Goal: Participate in discussion

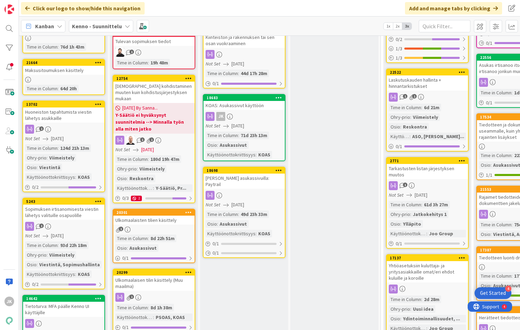
scroll to position [175, 2]
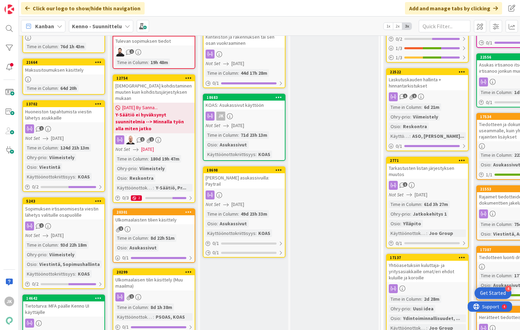
click at [244, 178] on div "[PERSON_NAME] asukassivuilla: Paytrail" at bounding box center [244, 180] width 81 height 15
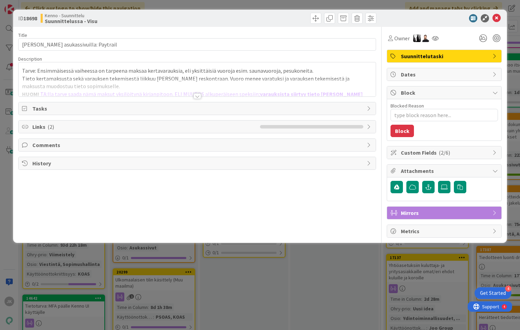
click at [196, 97] on div at bounding box center [198, 96] width 8 height 6
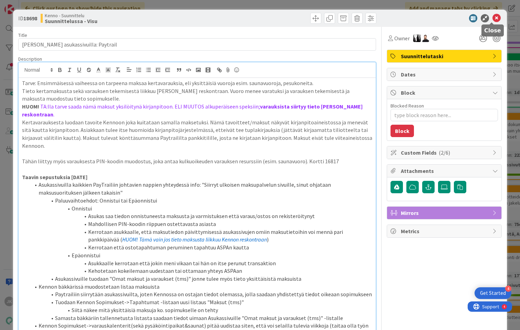
click at [493, 18] on icon at bounding box center [497, 18] width 8 height 8
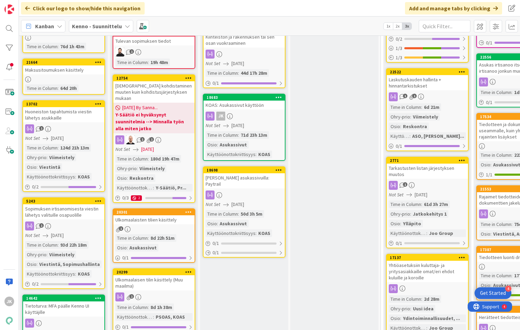
click at [266, 178] on div "[PERSON_NAME] asukassivuilla: Paytrail" at bounding box center [244, 180] width 81 height 15
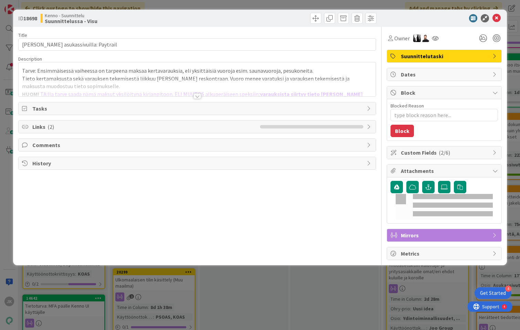
type textarea "x"
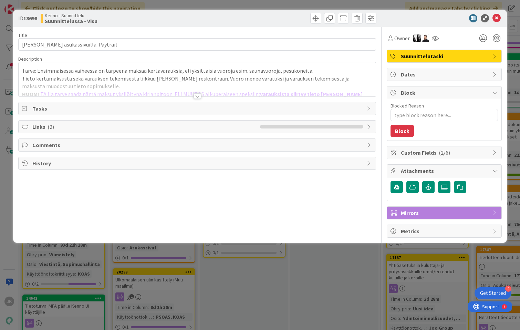
click at [197, 96] on div at bounding box center [198, 96] width 8 height 6
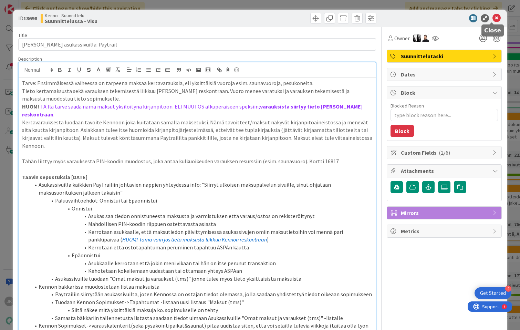
click at [493, 18] on icon at bounding box center [497, 18] width 8 height 8
